Goal: Information Seeking & Learning: Learn about a topic

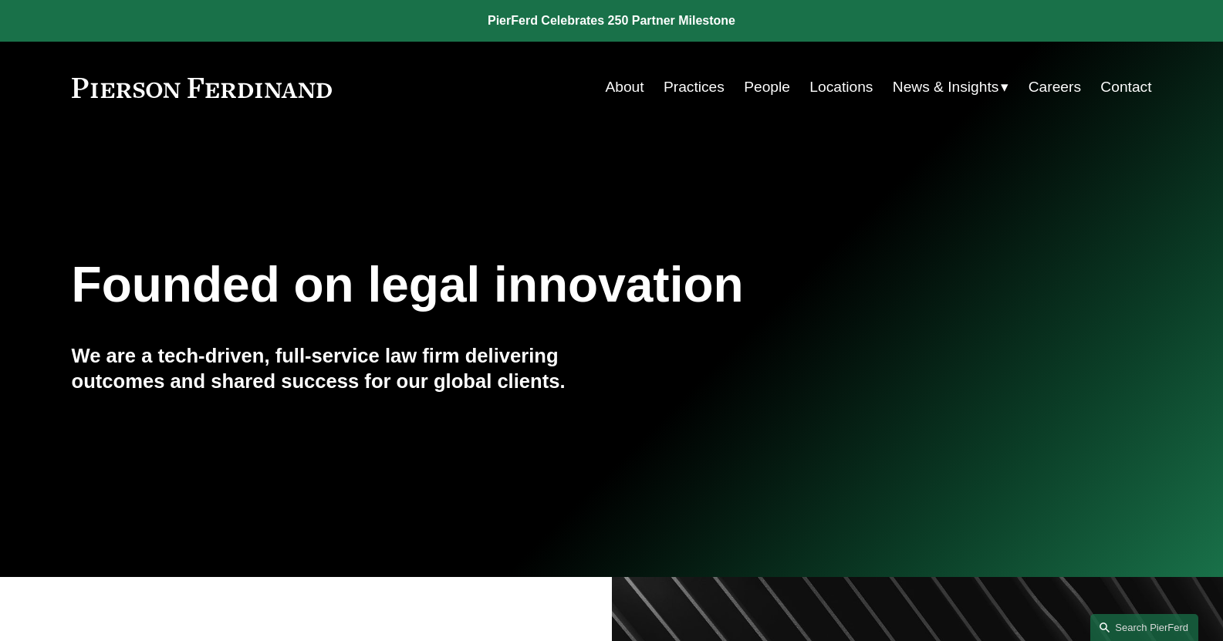
click at [768, 91] on link "People" at bounding box center [767, 87] width 46 height 29
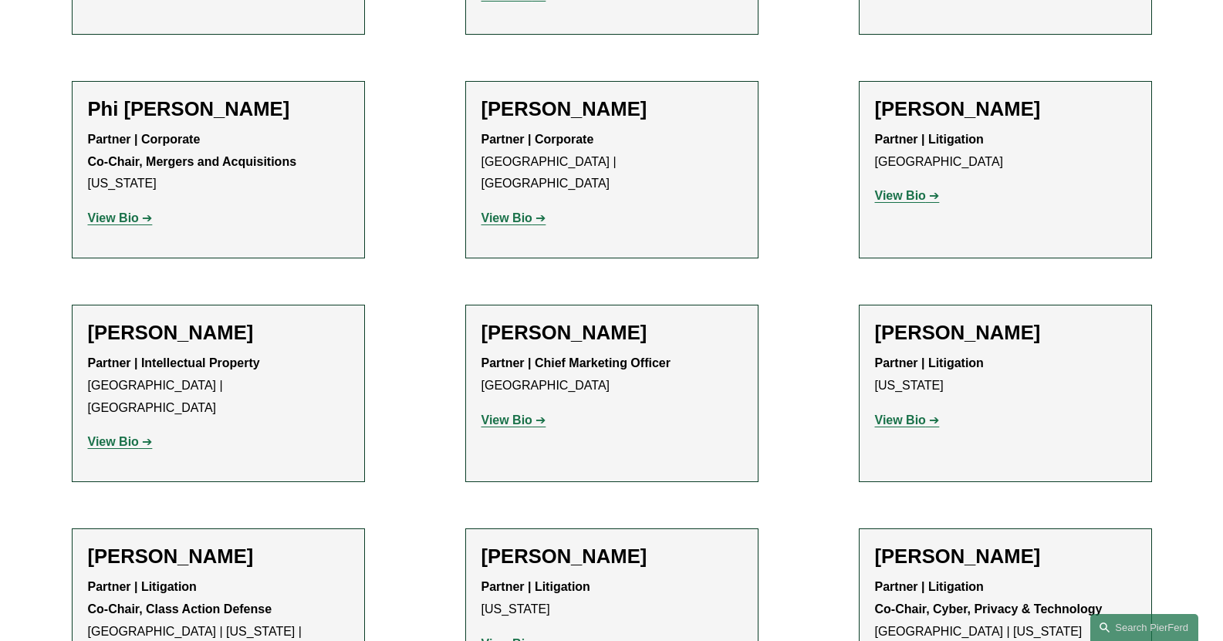
scroll to position [13121, 0]
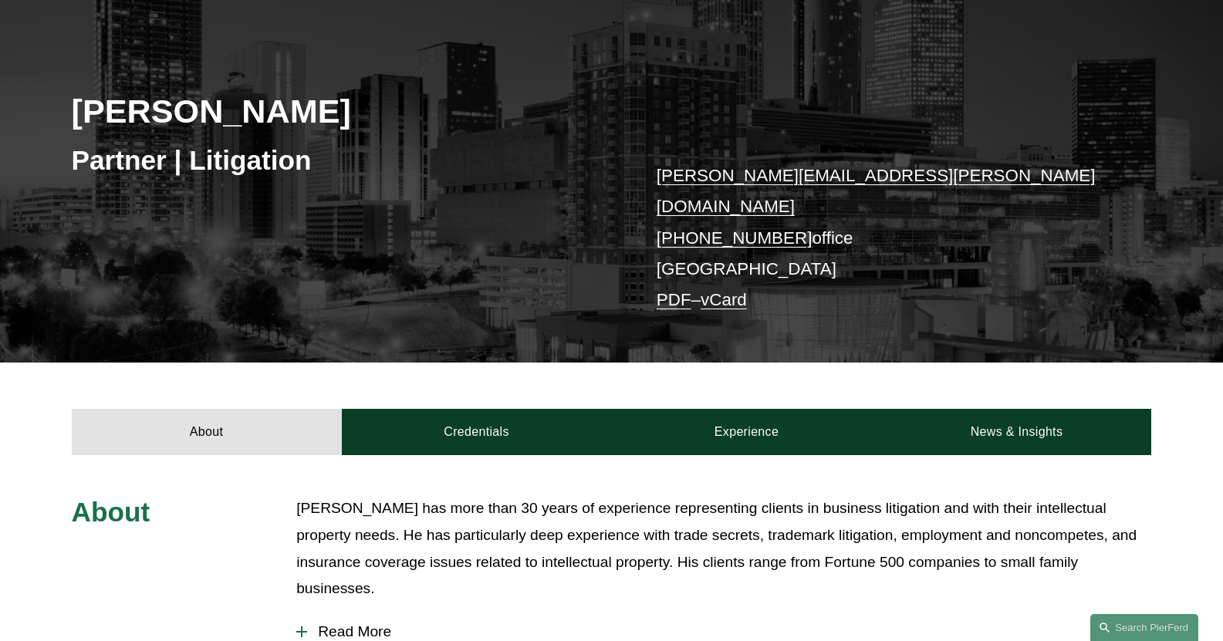
scroll to position [232, 0]
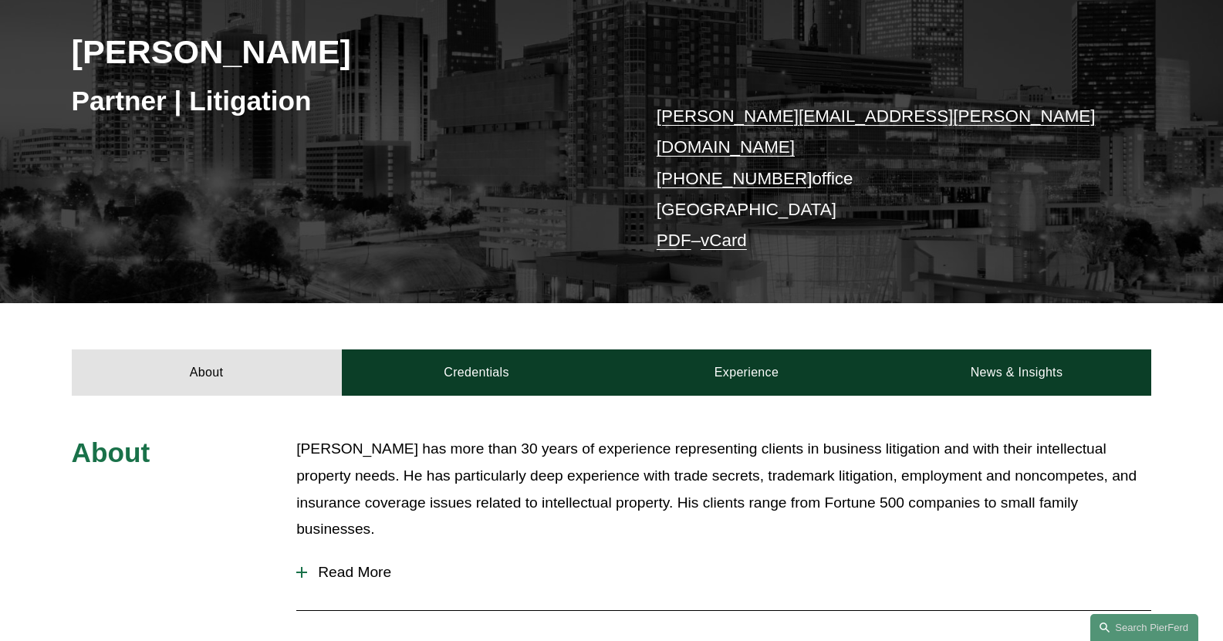
click at [365, 564] on span "Read More" at bounding box center [729, 572] width 844 height 17
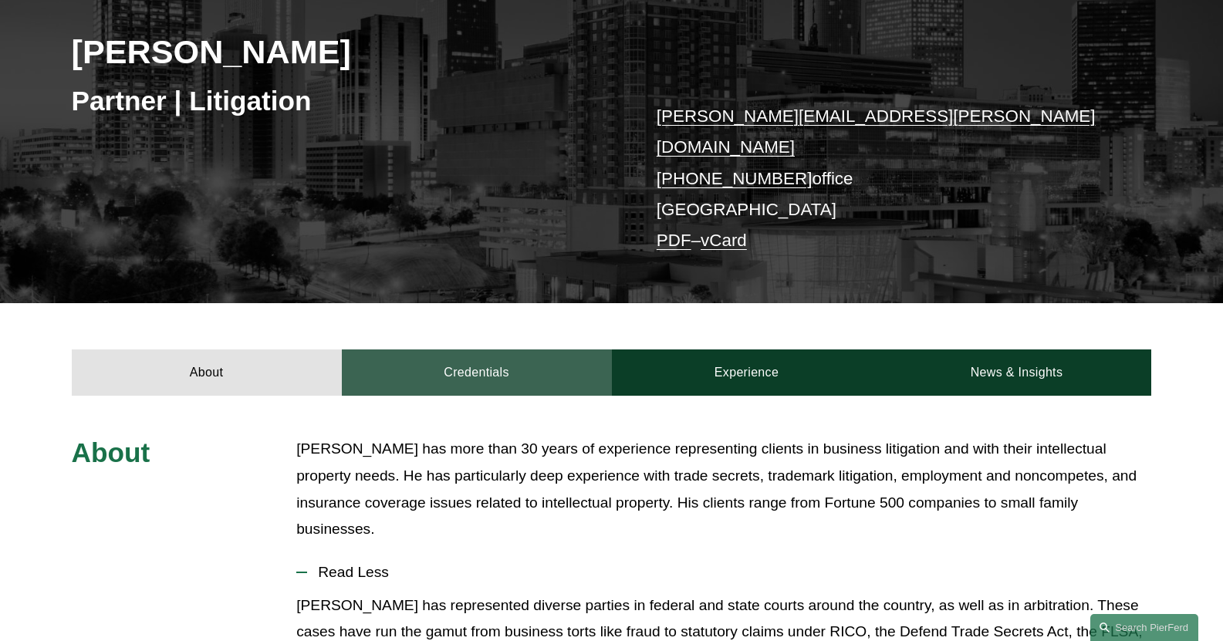
click at [506, 359] on link "Credentials" at bounding box center [477, 373] width 270 height 46
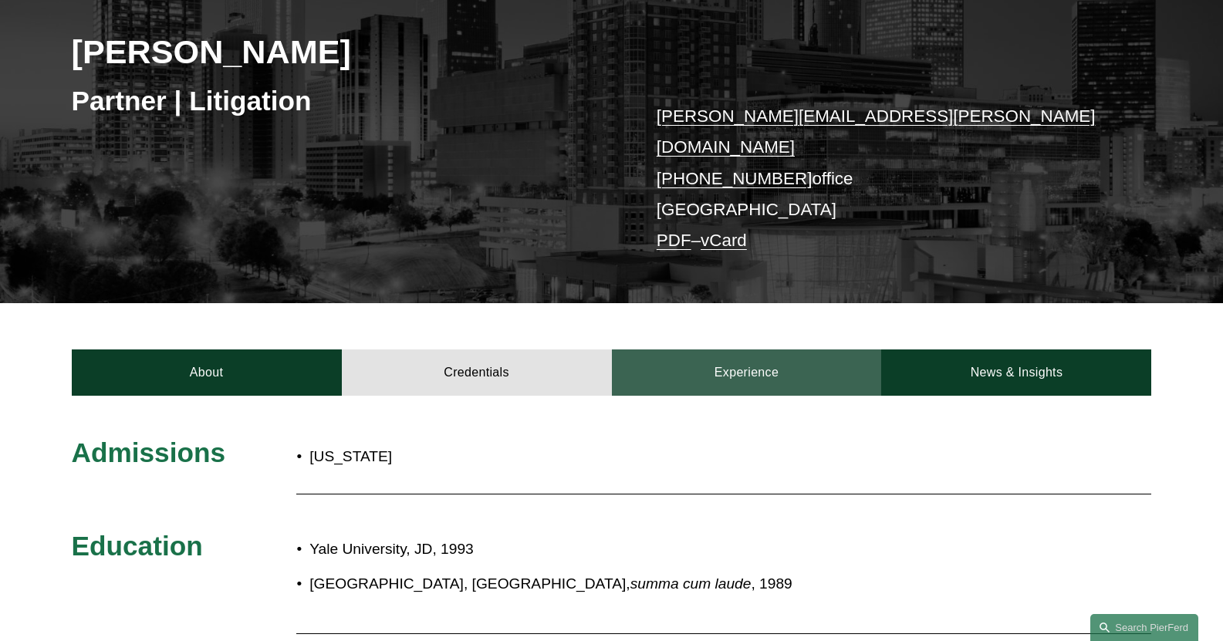
click at [713, 373] on link "Experience" at bounding box center [747, 373] width 270 height 46
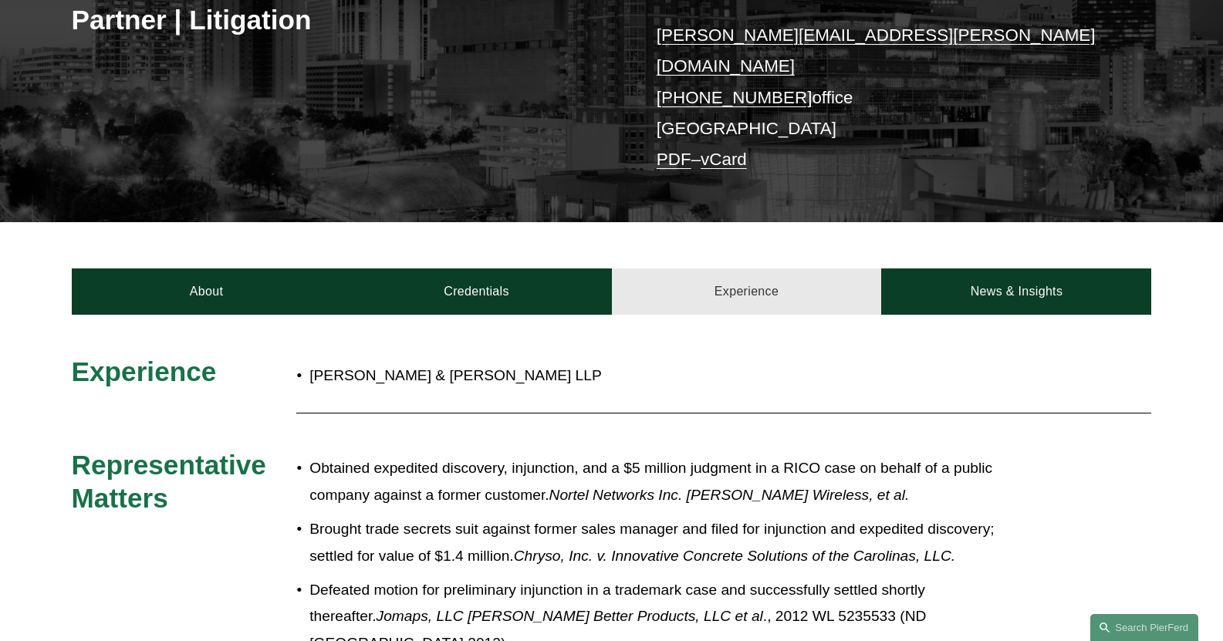
scroll to position [309, 0]
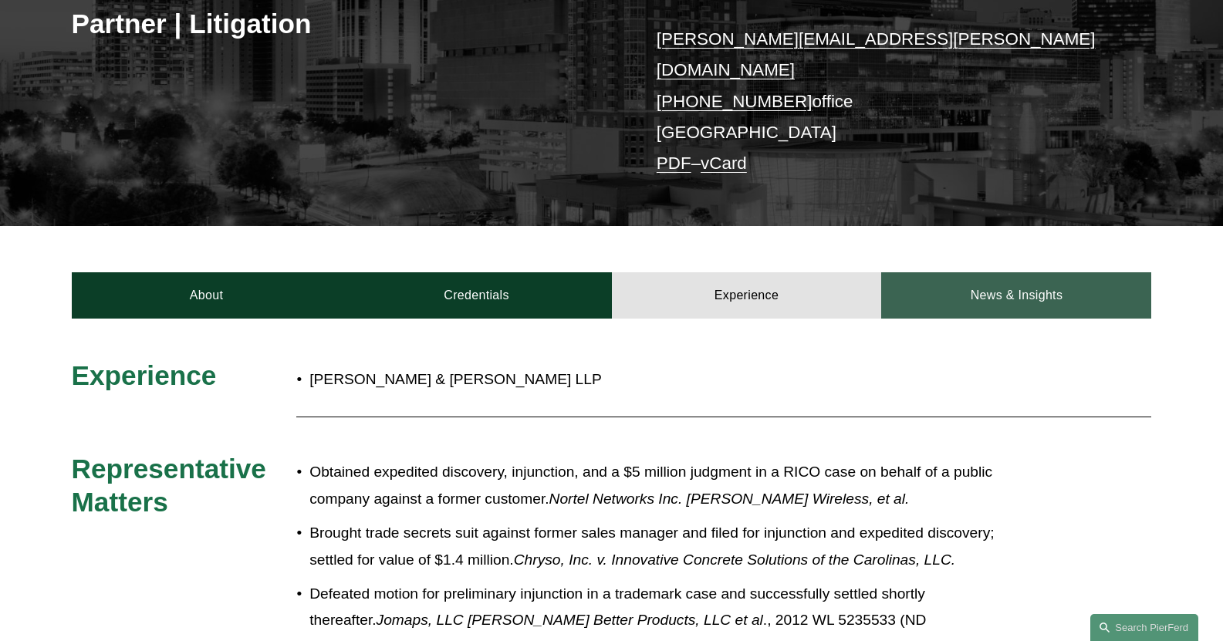
click at [1055, 273] on link "News & Insights" at bounding box center [1016, 295] width 270 height 46
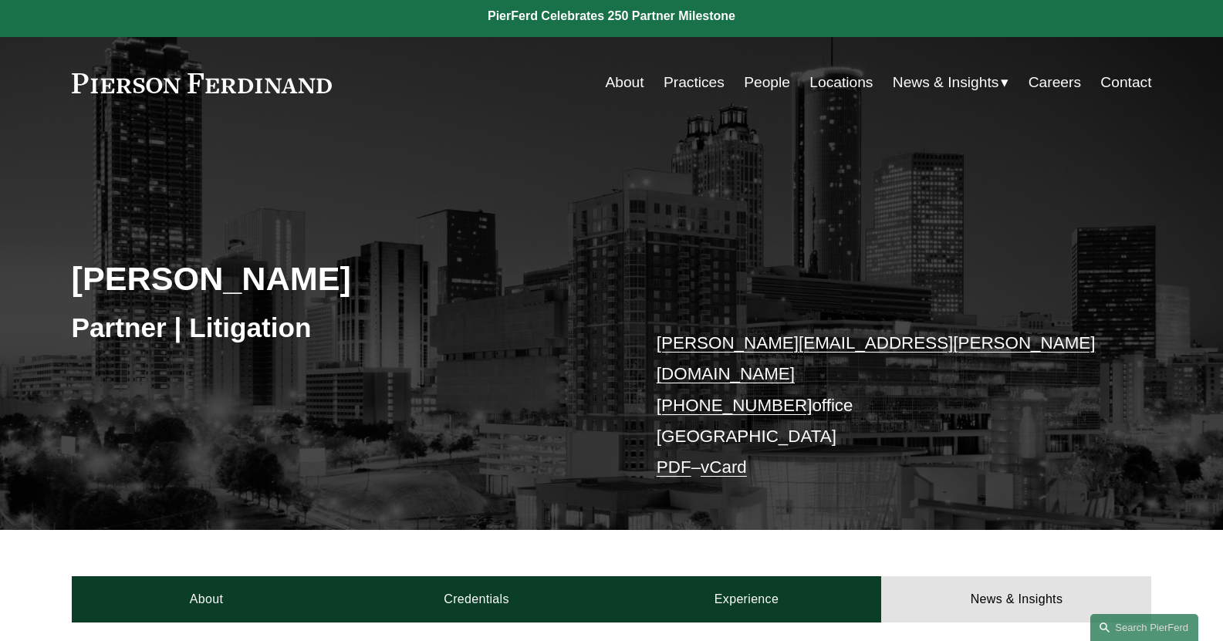
scroll to position [0, 0]
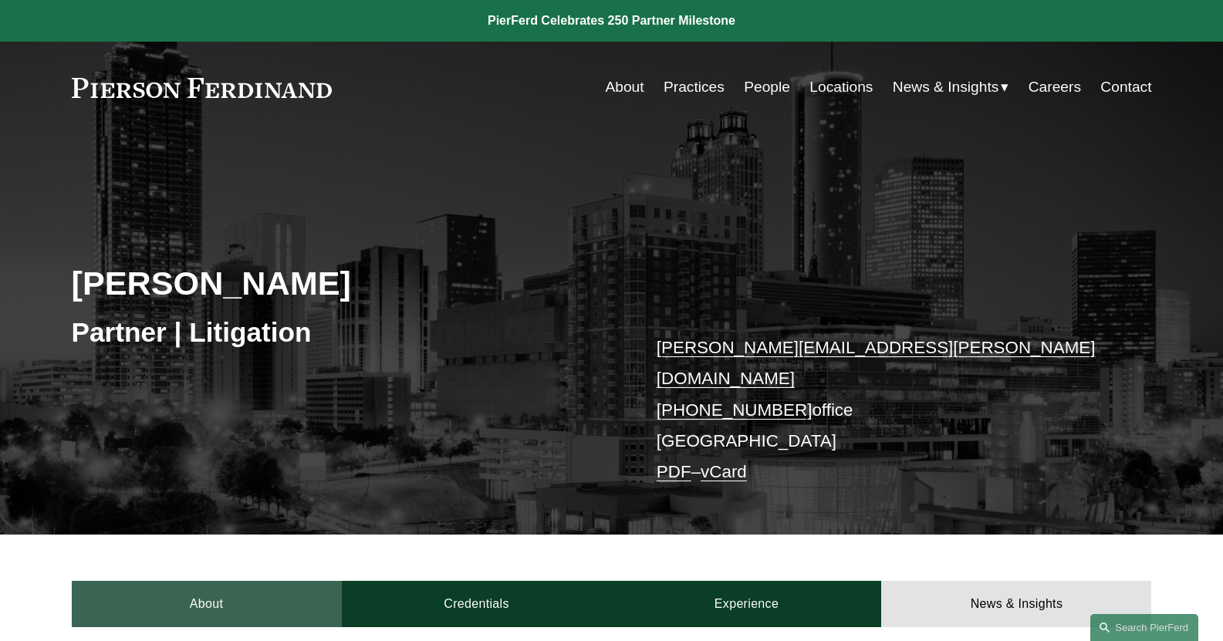
click at [241, 593] on link "About" at bounding box center [207, 604] width 270 height 46
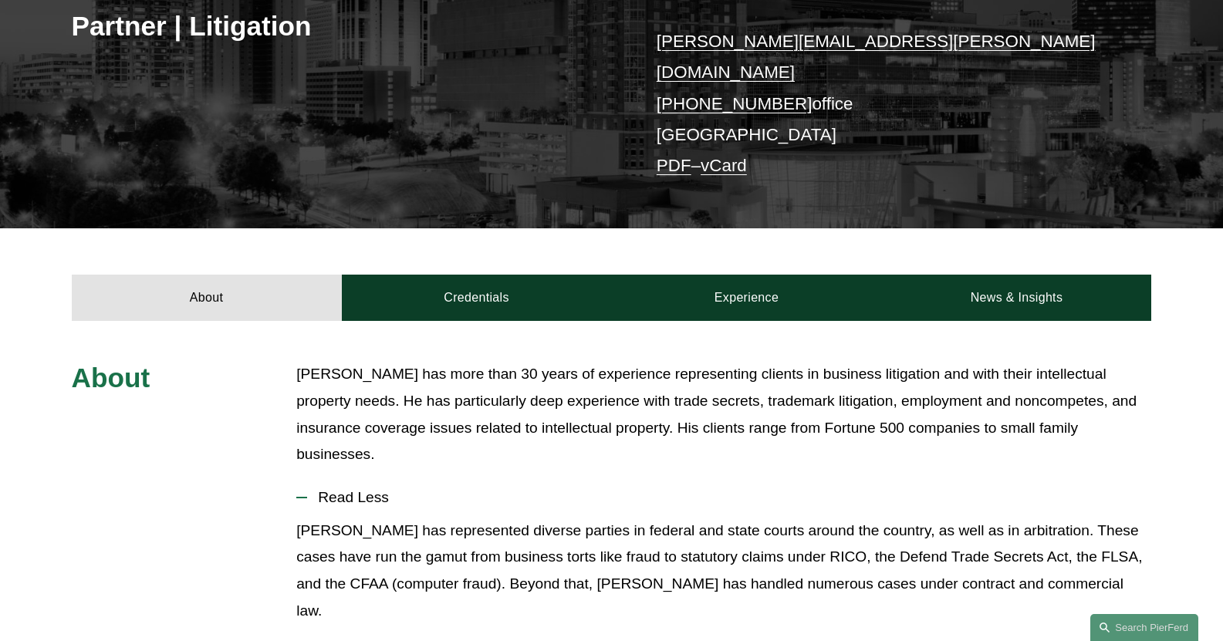
scroll to position [309, 0]
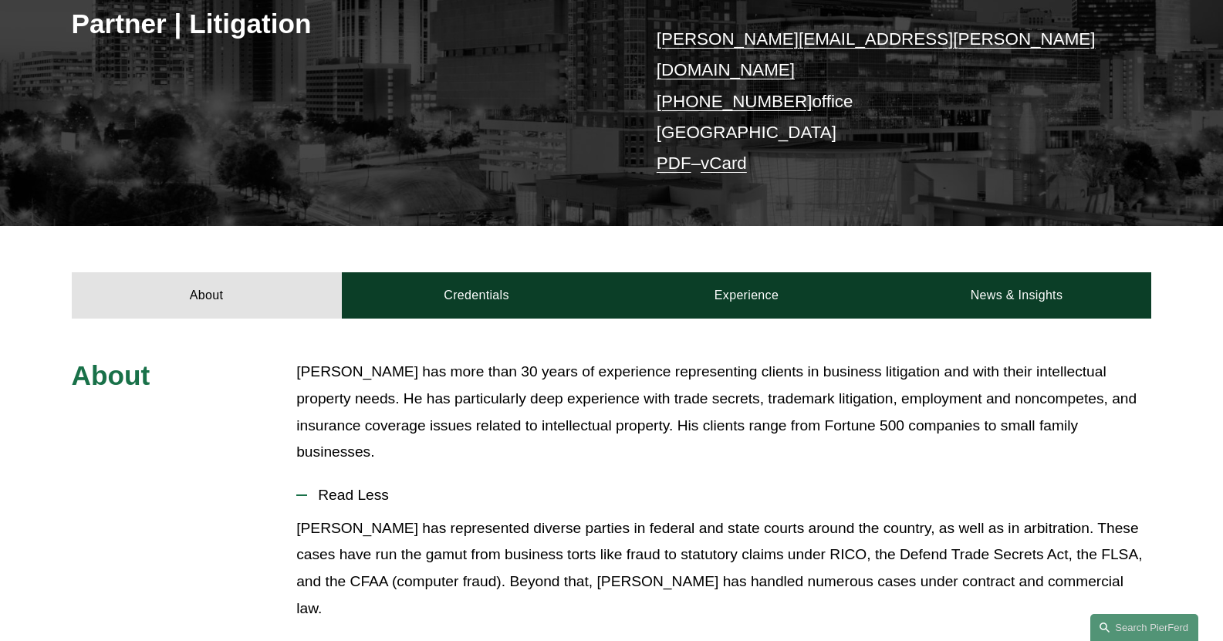
click at [357, 487] on span "Read Less" at bounding box center [729, 495] width 844 height 17
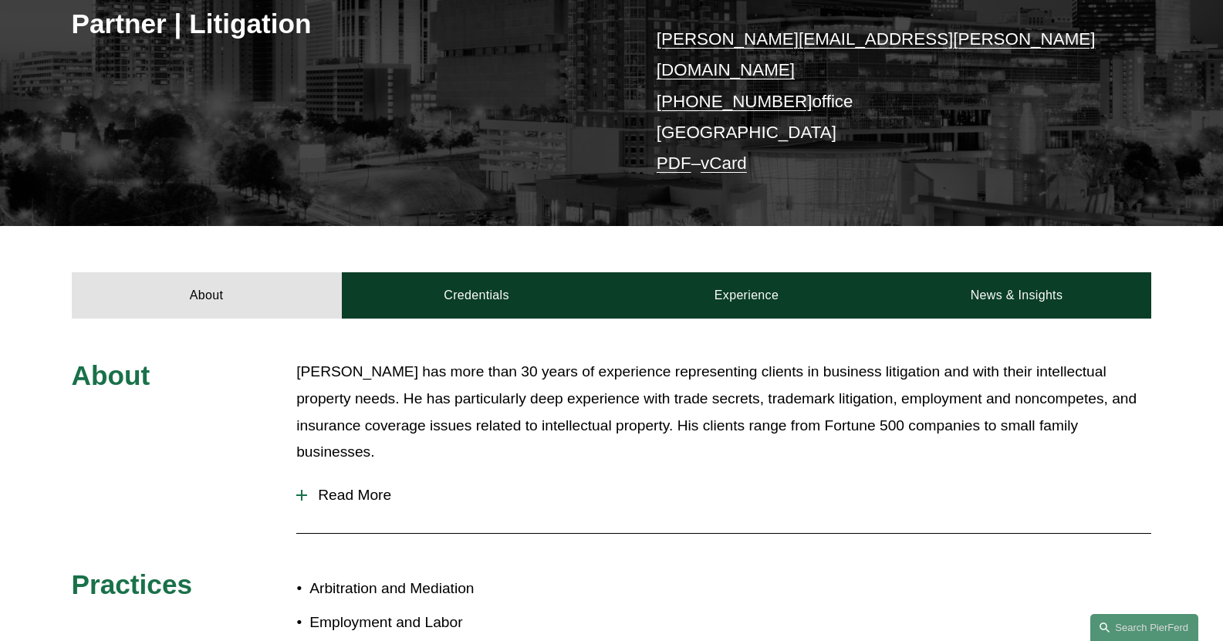
click at [357, 487] on span "Read More" at bounding box center [729, 495] width 844 height 17
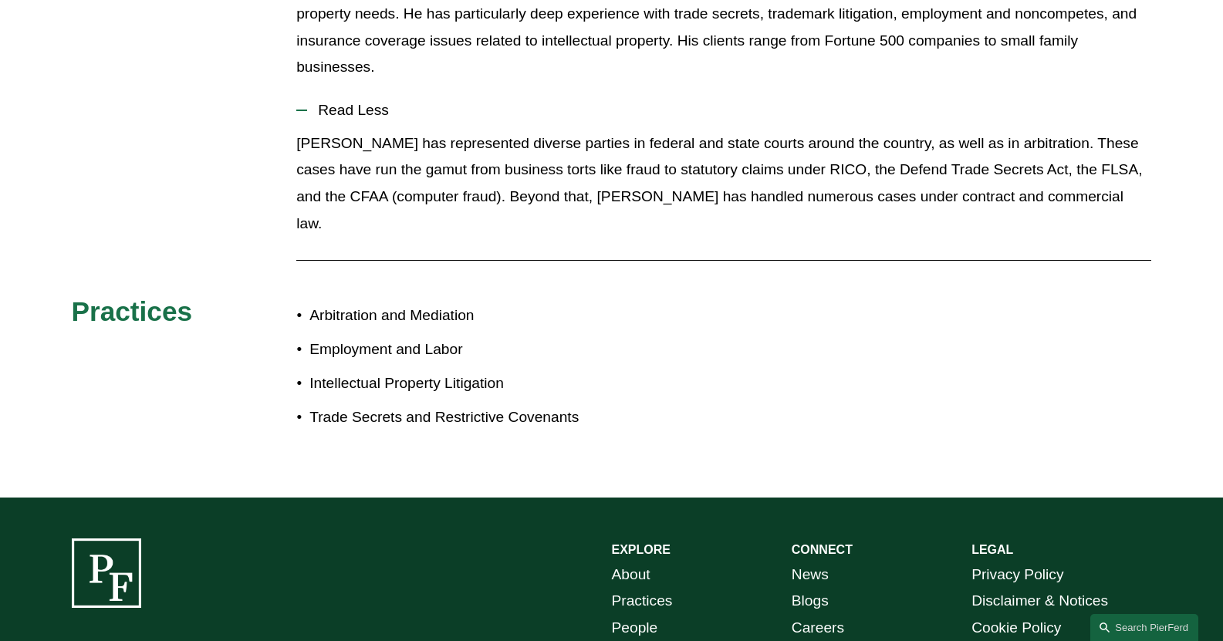
scroll to position [695, 0]
